Goal: Find specific page/section: Find specific page/section

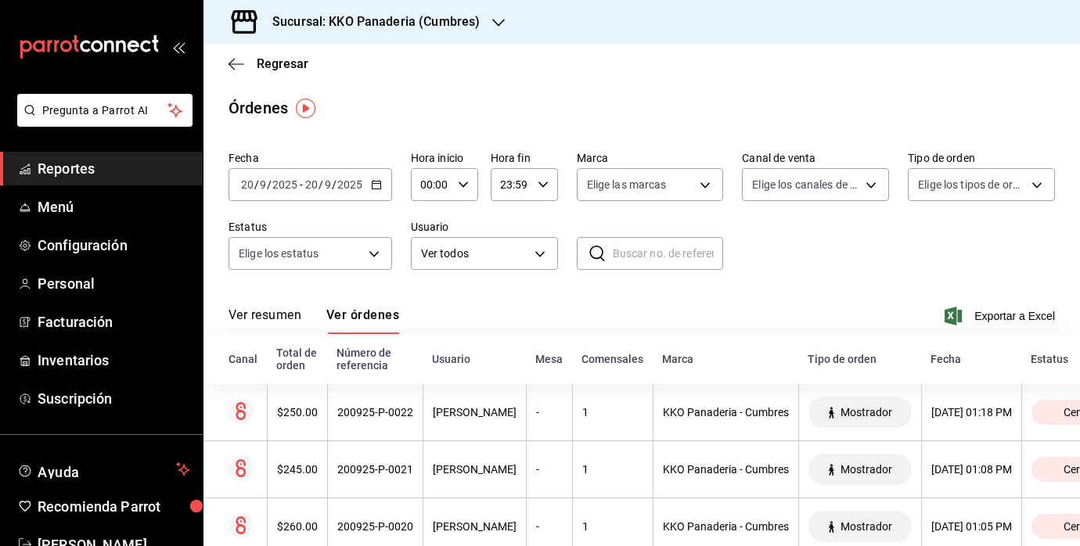
click at [46, 174] on span "Reportes" at bounding box center [114, 168] width 153 height 21
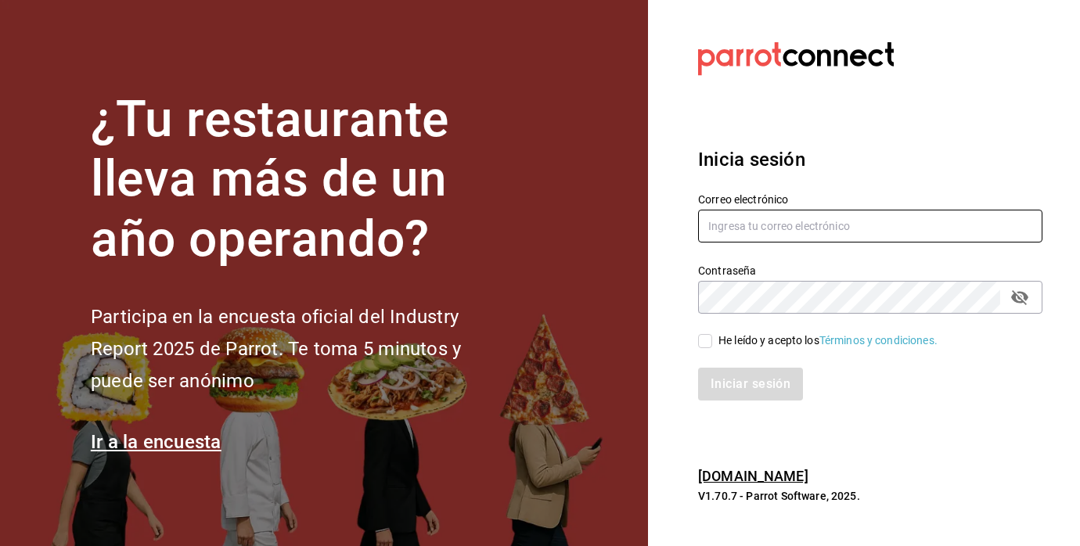
type input "[EMAIL_ADDRESS][PERSON_NAME][DOMAIN_NAME]"
click at [709, 340] on input "He leído y acepto los Términos y condiciones." at bounding box center [705, 341] width 14 height 14
checkbox input "true"
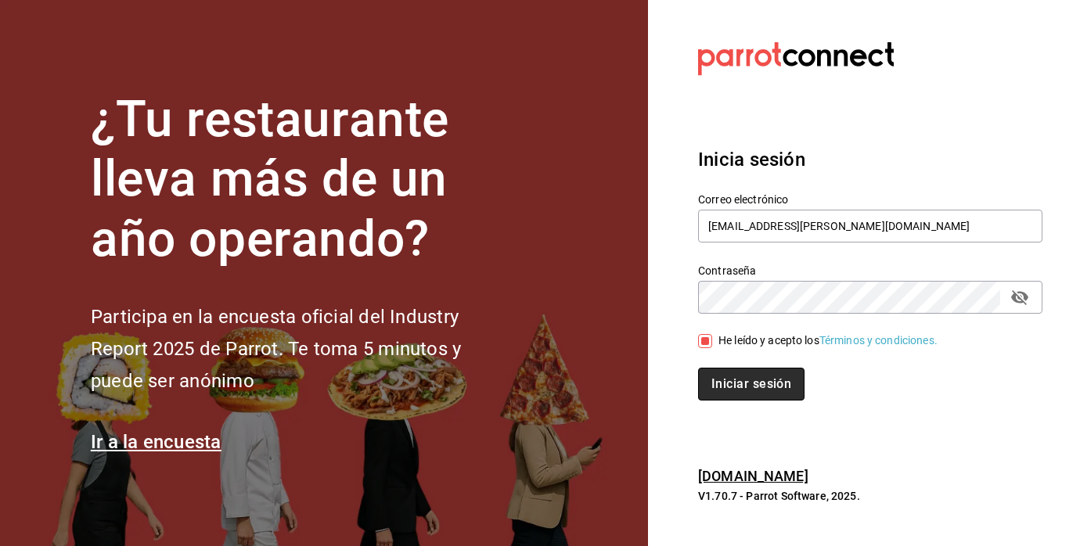
click at [722, 388] on button "Iniciar sesión" at bounding box center [751, 384] width 106 height 33
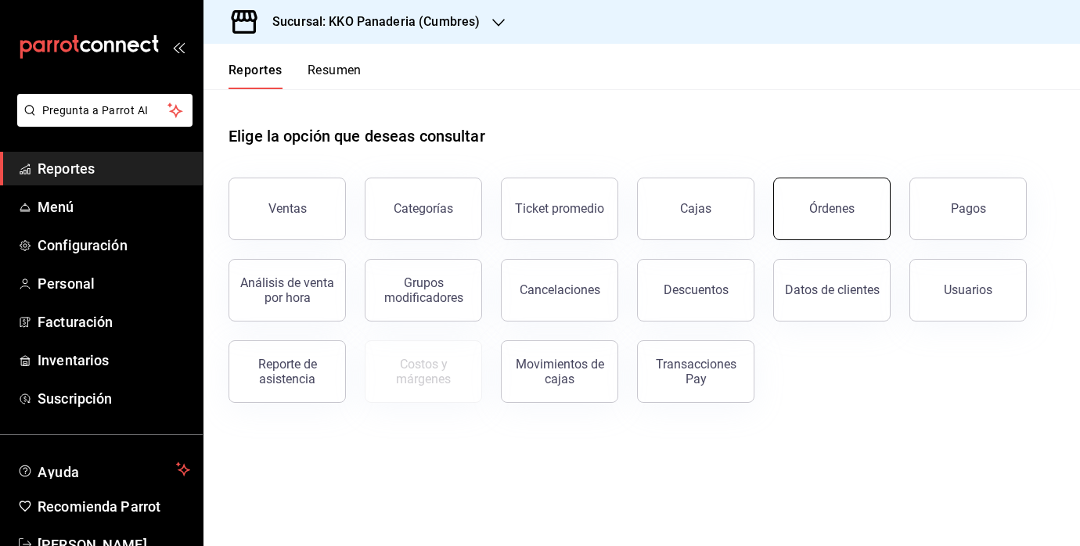
click at [837, 229] on button "Órdenes" at bounding box center [831, 209] width 117 height 63
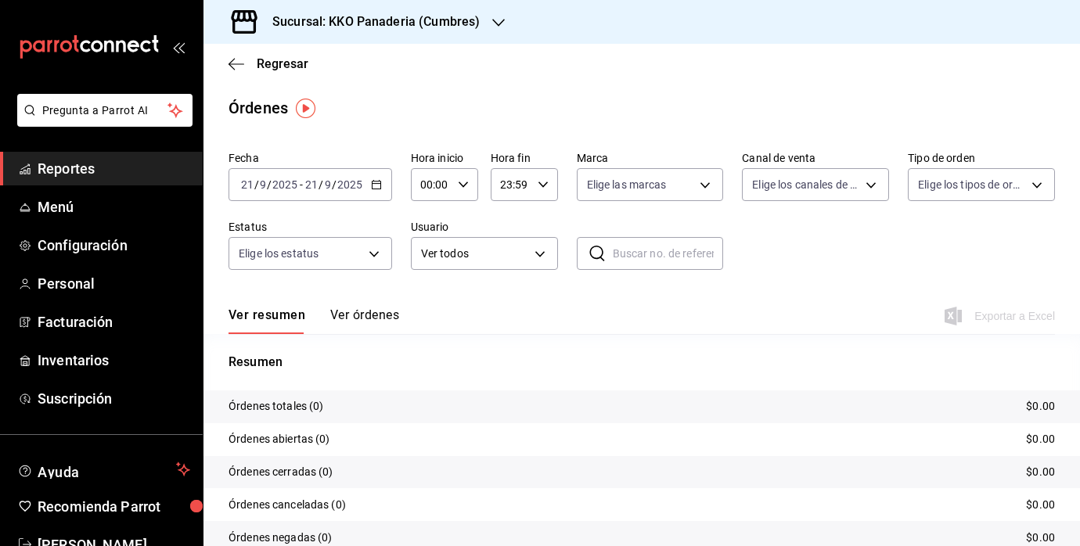
click at [276, 189] on input "2025" at bounding box center [285, 184] width 27 height 13
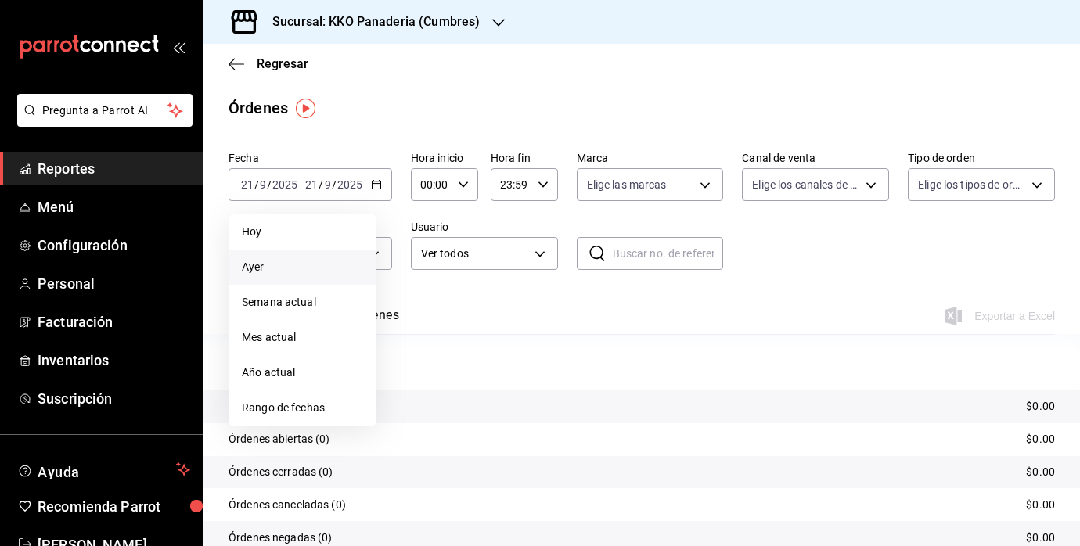
click at [255, 268] on span "Ayer" at bounding box center [302, 267] width 121 height 16
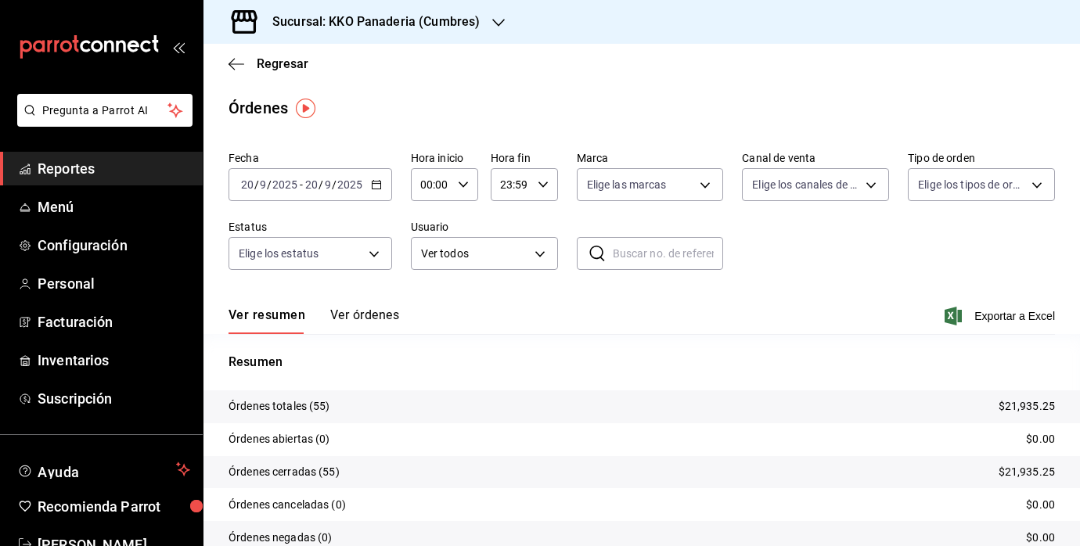
click at [91, 172] on span "Reportes" at bounding box center [114, 168] width 153 height 21
